Goal: Transaction & Acquisition: Purchase product/service

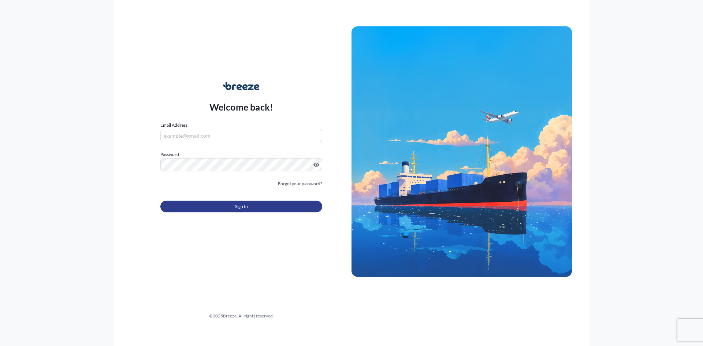
type input "[EMAIL_ADDRESS][DOMAIN_NAME]"
click at [254, 207] on button "Sign In" at bounding box center [241, 207] width 162 height 12
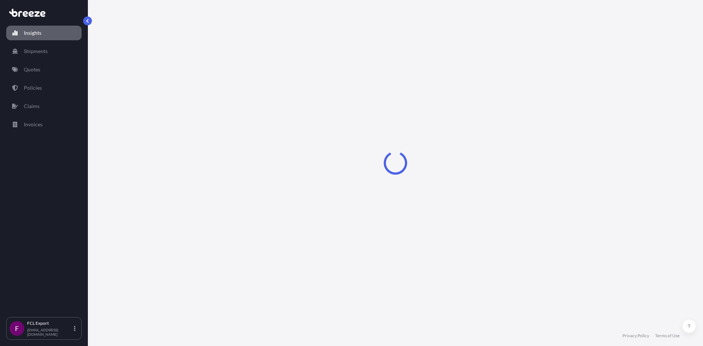
select select "2025"
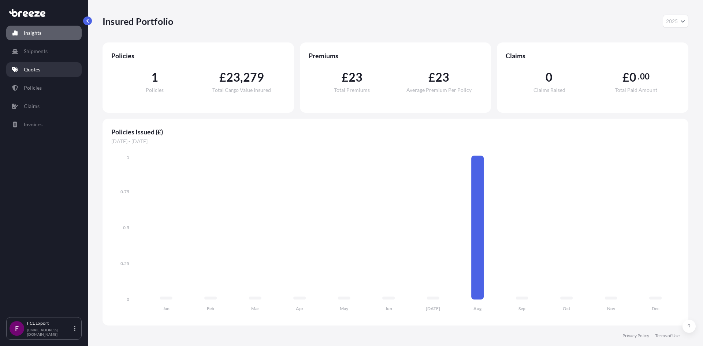
click at [30, 70] on p "Quotes" at bounding box center [32, 69] width 16 height 7
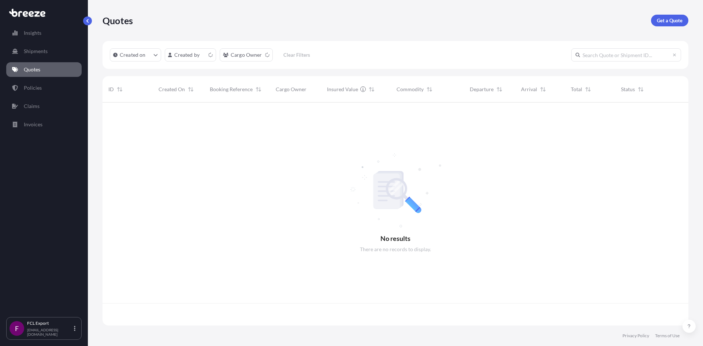
scroll to position [222, 581]
click at [672, 21] on p "Get a Quote" at bounding box center [670, 20] width 26 height 7
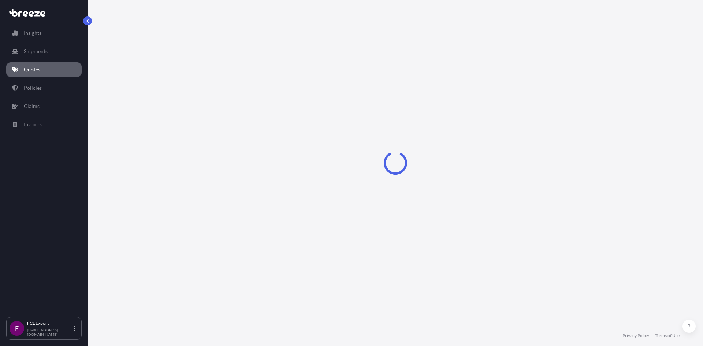
select select "Sea"
select select "1"
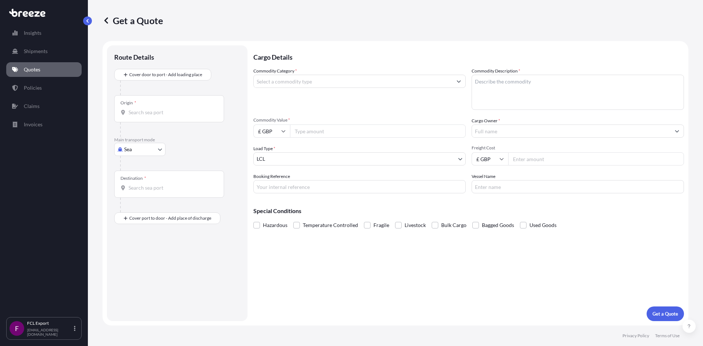
click at [34, 69] on p "Quotes" at bounding box center [32, 69] width 16 height 7
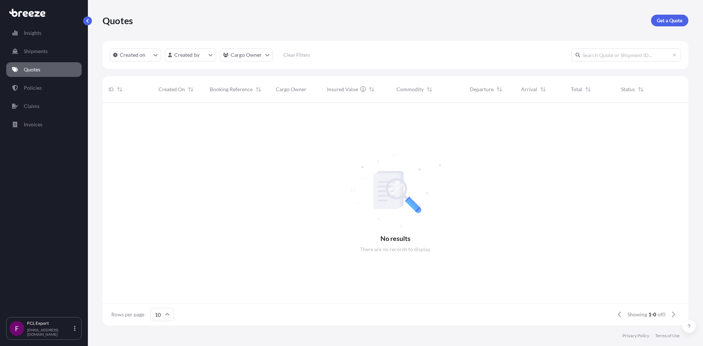
scroll to position [222, 581]
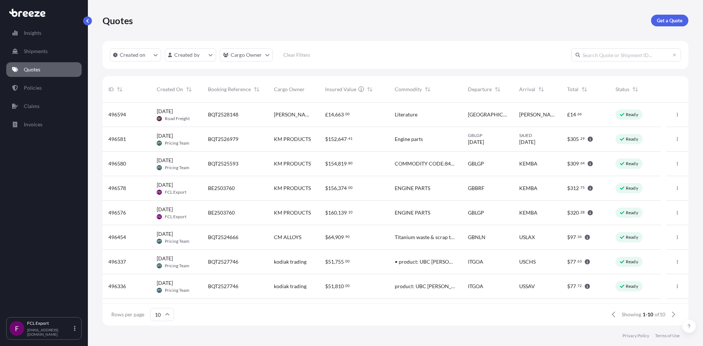
click at [291, 141] on span "KM PRODUCTS" at bounding box center [292, 139] width 37 height 7
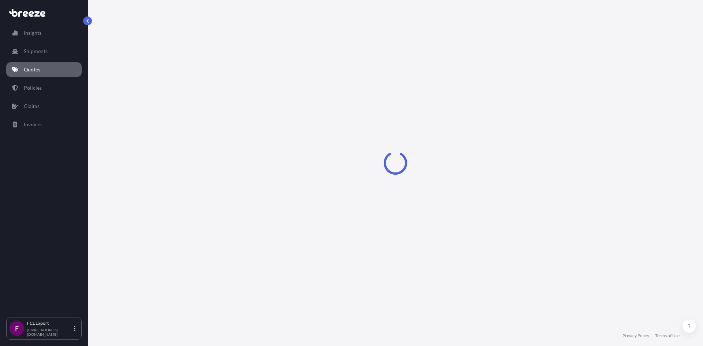
select select "Sea"
select select "1"
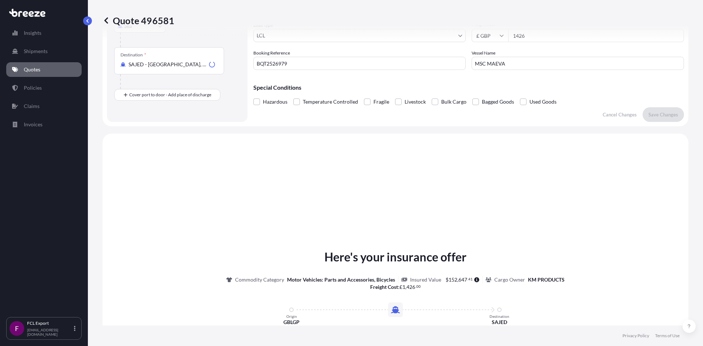
scroll to position [221, 0]
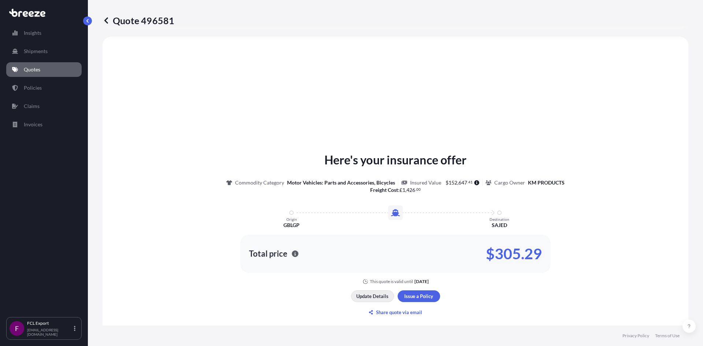
click at [373, 296] on p "Update Details" at bounding box center [372, 296] width 32 height 7
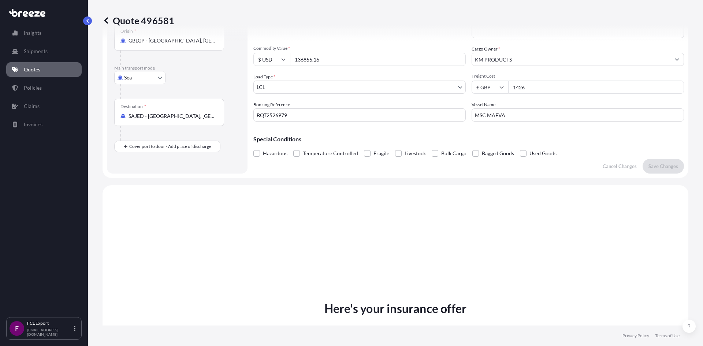
scroll to position [12, 0]
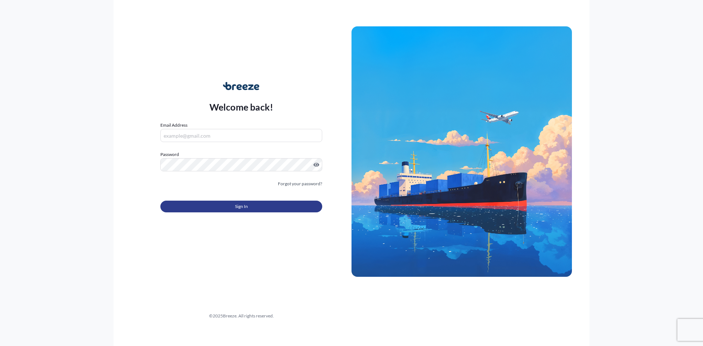
type input "[EMAIL_ADDRESS][DOMAIN_NAME]"
click at [250, 207] on button "Sign In" at bounding box center [241, 207] width 162 height 12
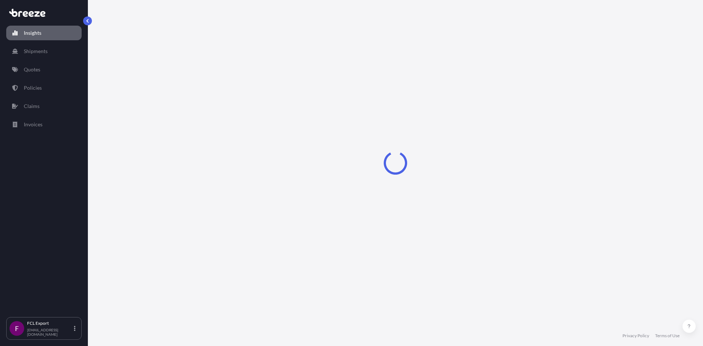
select select "2025"
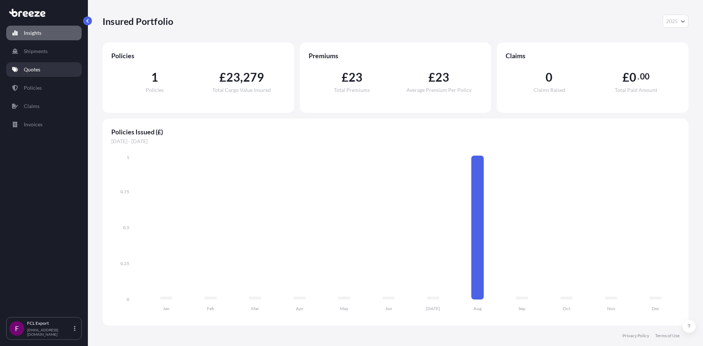
click at [32, 74] on link "Quotes" at bounding box center [43, 69] width 75 height 15
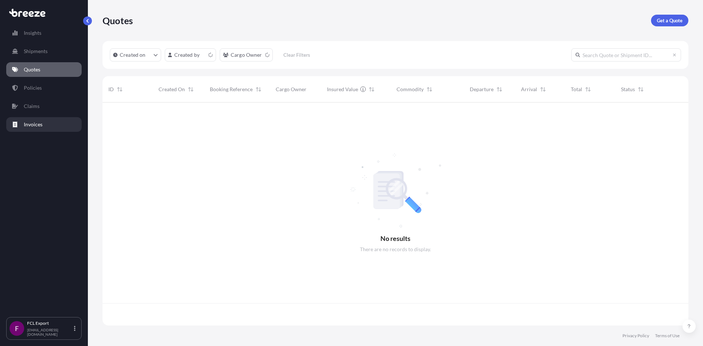
scroll to position [222, 581]
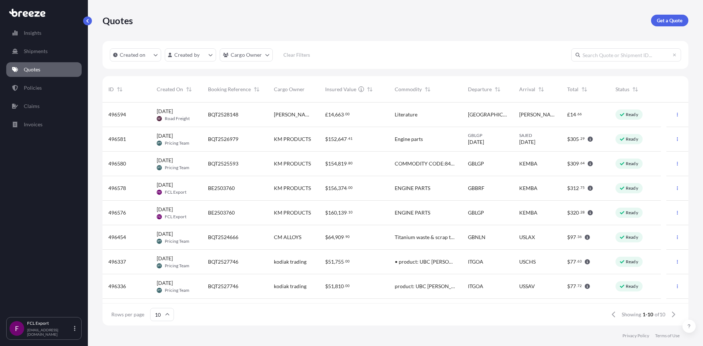
click at [623, 140] on icon at bounding box center [622, 139] width 4 height 3
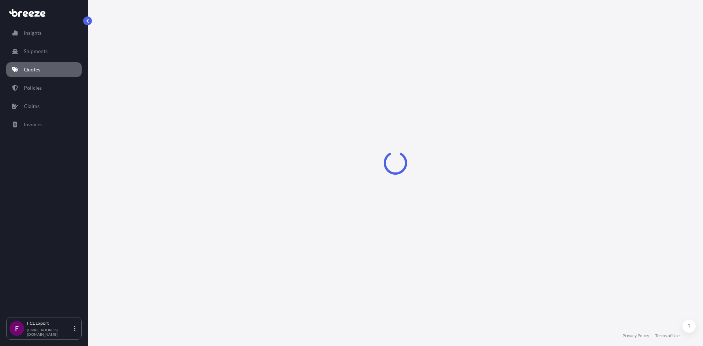
select select "Sea"
select select "1"
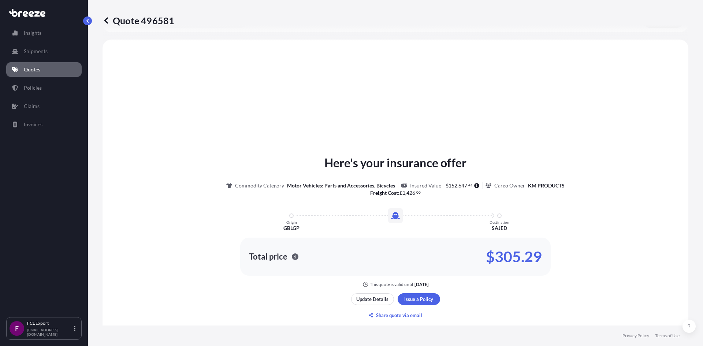
scroll to position [221, 0]
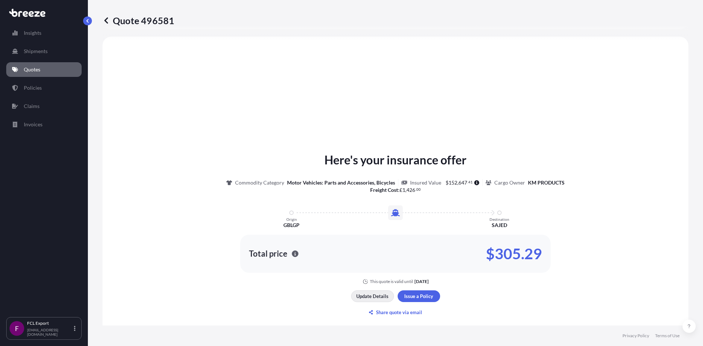
click at [370, 297] on p "Update Details" at bounding box center [372, 296] width 32 height 7
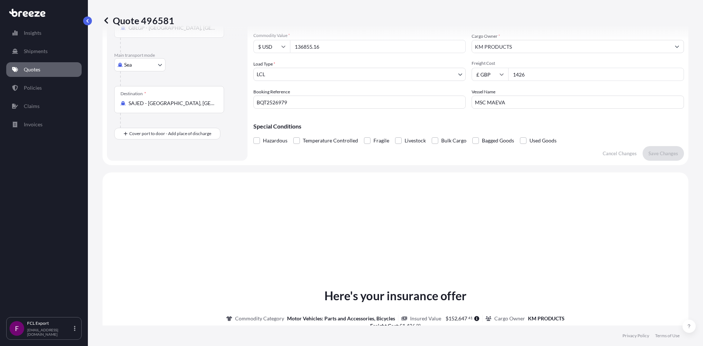
scroll to position [12, 0]
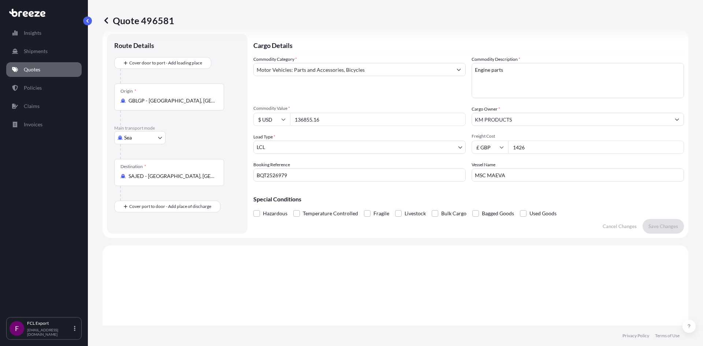
click at [521, 73] on textarea "Engine parts" at bounding box center [578, 80] width 212 height 35
type textarea "E"
type textarea "18 CASES KMP BRAND ENGINE PARTS FOR EARTHMOVING MACHINERY CONTAINER NO. BEAU636…"
click at [296, 172] on input "BQT2526979" at bounding box center [360, 175] width 212 height 13
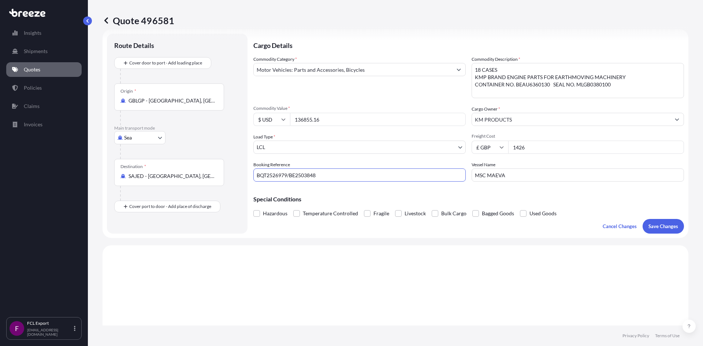
type input "BQT2526979/BE2503848"
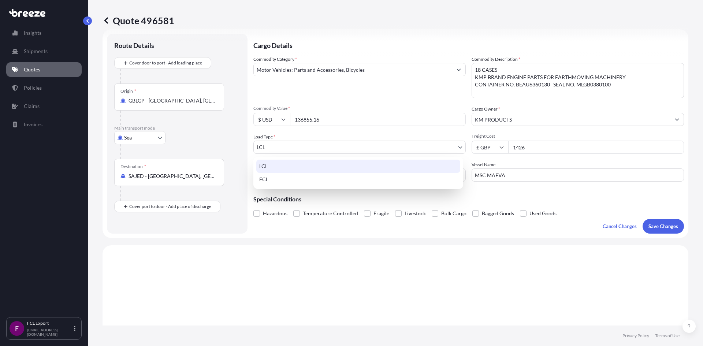
click at [454, 144] on body "Insights Shipments Quotes Policies Claims Invoices F FCL Export [EMAIL_ADDRESS]…" at bounding box center [351, 173] width 703 height 346
click at [312, 178] on div "FCL" at bounding box center [358, 179] width 204 height 13
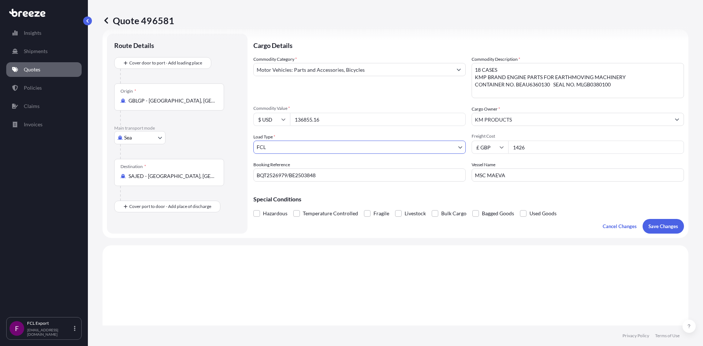
drag, startPoint x: 533, startPoint y: 121, endPoint x: 506, endPoint y: 98, distance: 35.8
click at [533, 121] on input "KM PRODUCTS" at bounding box center [571, 119] width 199 height 13
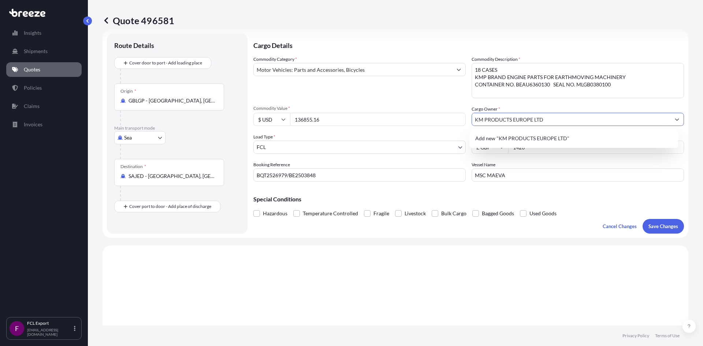
type input "KM PRODUCTS EUROPE LTD"
click at [542, 150] on input "1426" at bounding box center [596, 147] width 176 height 13
type input "1600.00"
drag, startPoint x: 515, startPoint y: 176, endPoint x: 459, endPoint y: 176, distance: 56.4
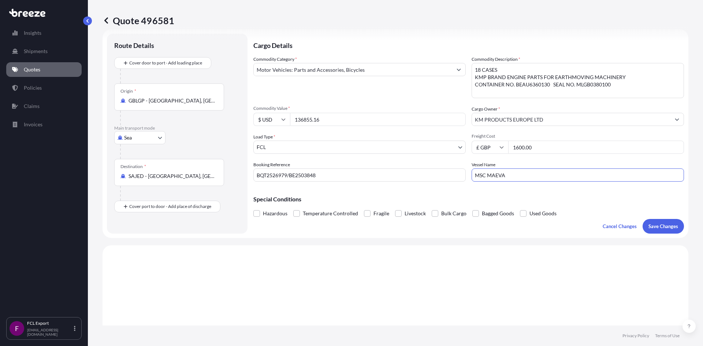
click at [459, 176] on div "Commodity Category * Motor Vehicles: Parts and Accessories, Bicycles Commodity …" at bounding box center [469, 119] width 431 height 126
type input "LOS ANGELES EXPRESS"
click at [660, 227] on p "Save Changes" at bounding box center [664, 226] width 30 height 7
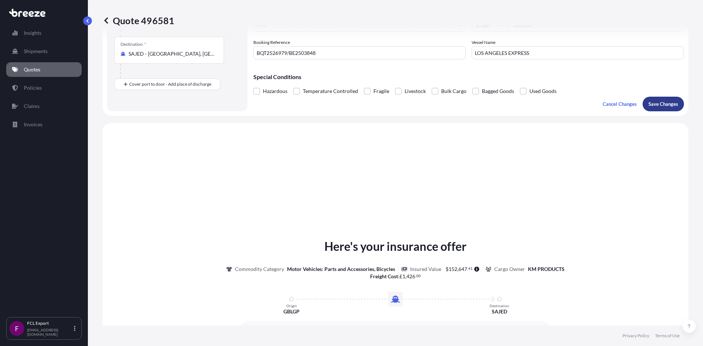
scroll to position [221, 0]
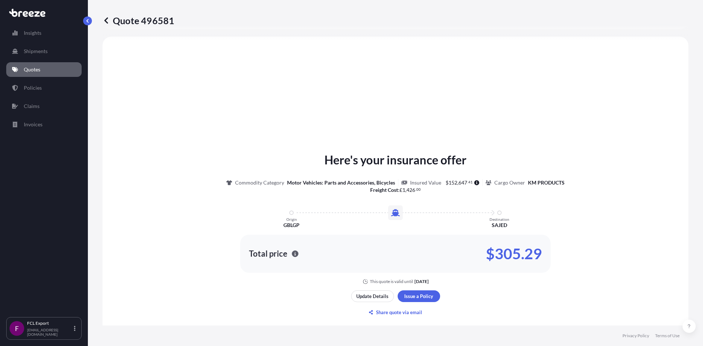
select select "Sea"
select select "2"
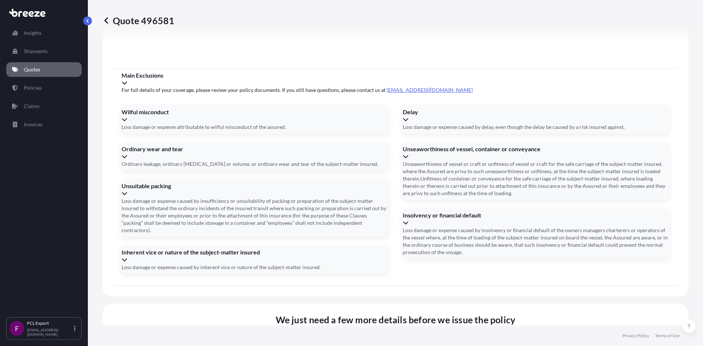
scroll to position [817, 0]
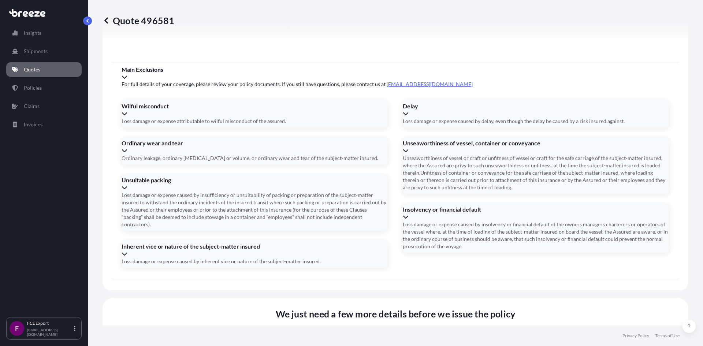
type input "BEAU6360130 SEAL NO MLGB0380100"
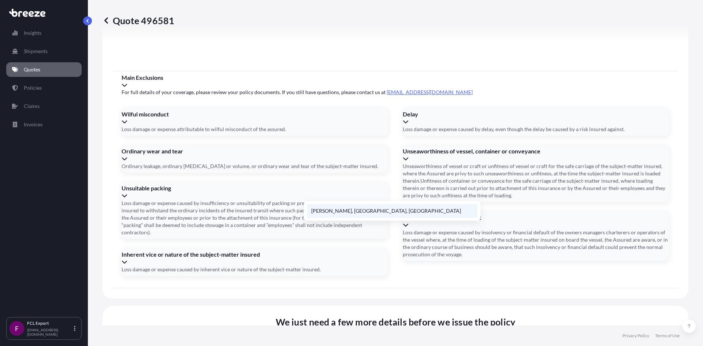
click at [357, 212] on li "[PERSON_NAME], [GEOGRAPHIC_DATA], [GEOGRAPHIC_DATA]" at bounding box center [392, 211] width 171 height 14
type input "[PERSON_NAME], Chertsey KT16, [GEOGRAPHIC_DATA]"
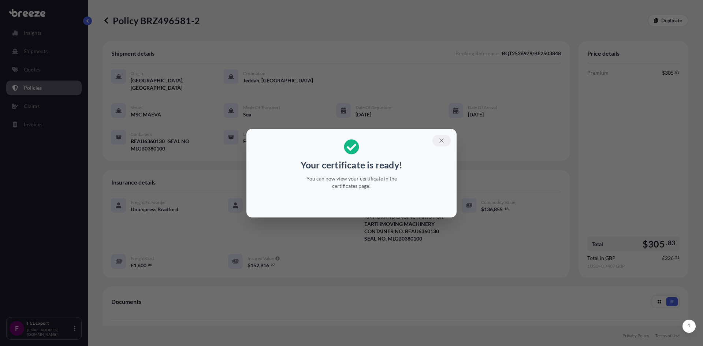
click at [443, 141] on icon "button" at bounding box center [442, 140] width 7 height 7
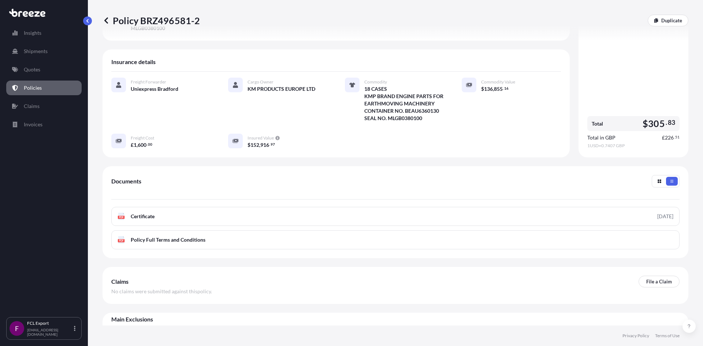
scroll to position [124, 0]
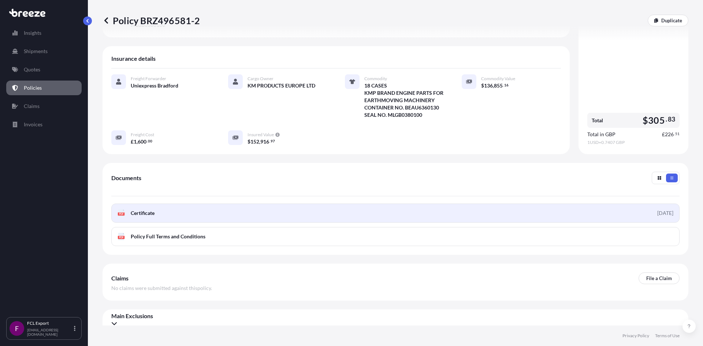
click at [145, 210] on span "Certificate" at bounding box center [143, 213] width 24 height 7
